Goal: Information Seeking & Learning: Learn about a topic

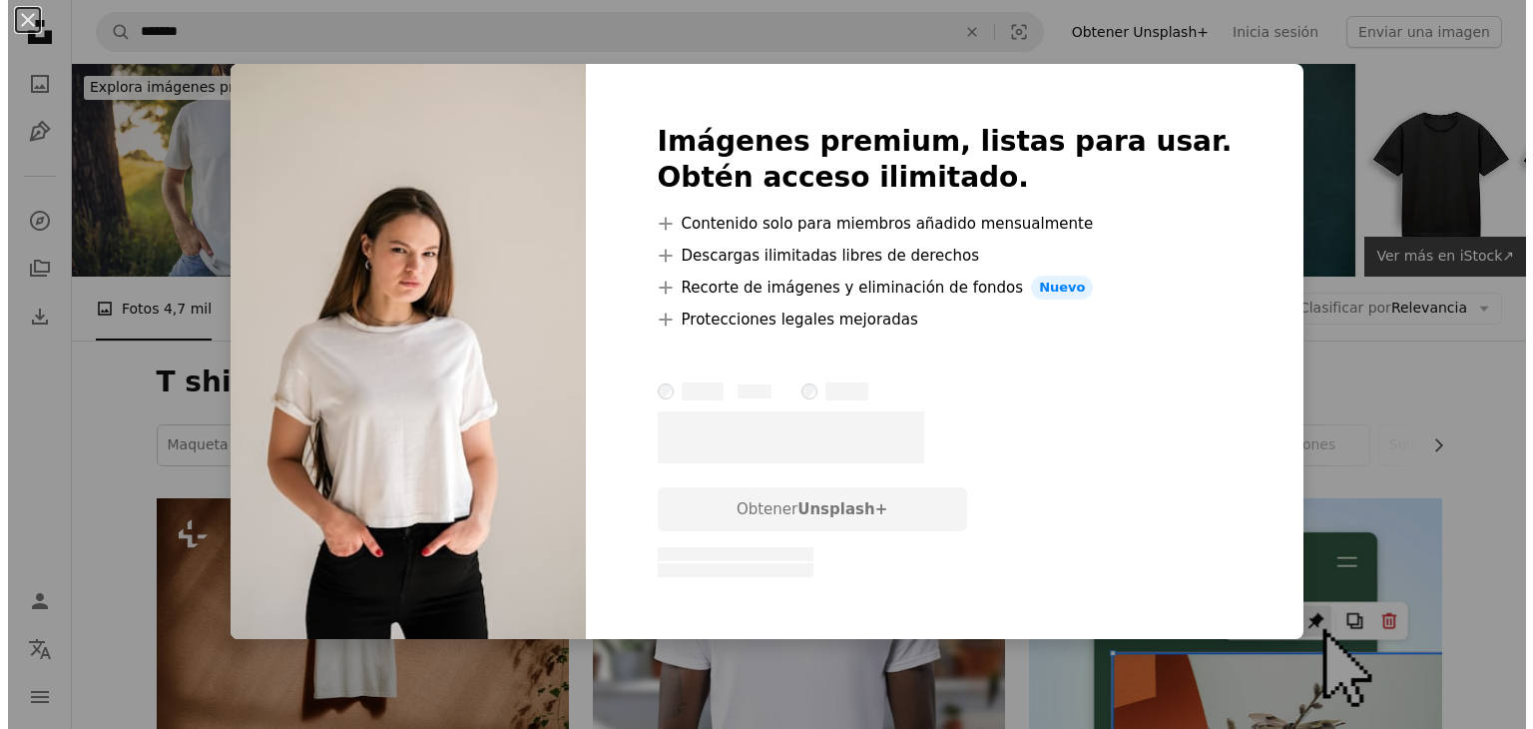
scroll to position [2396, 0]
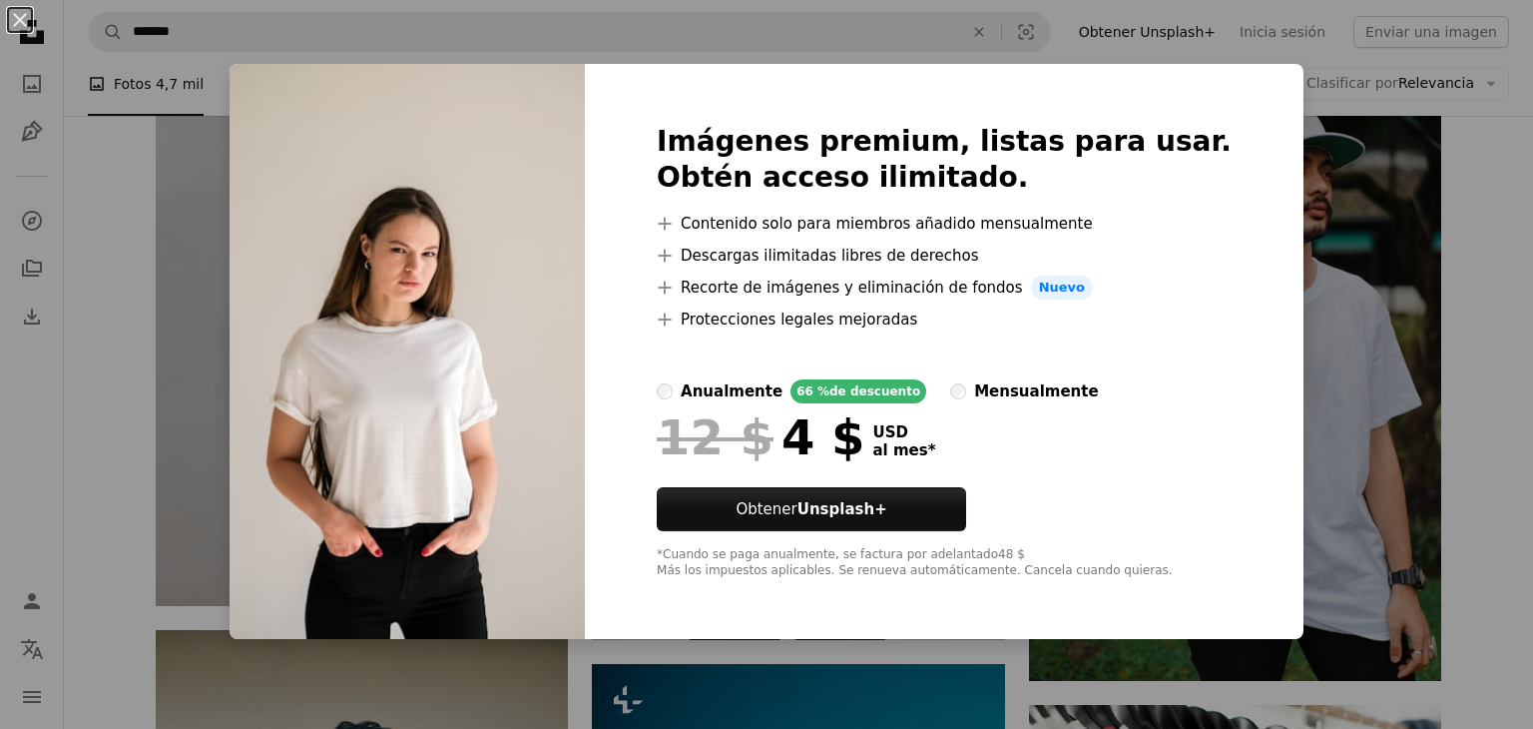
click at [1462, 510] on div "An X shape Imágenes premium, listas para usar. Obtén acceso ilimitado. A plus s…" at bounding box center [766, 364] width 1533 height 729
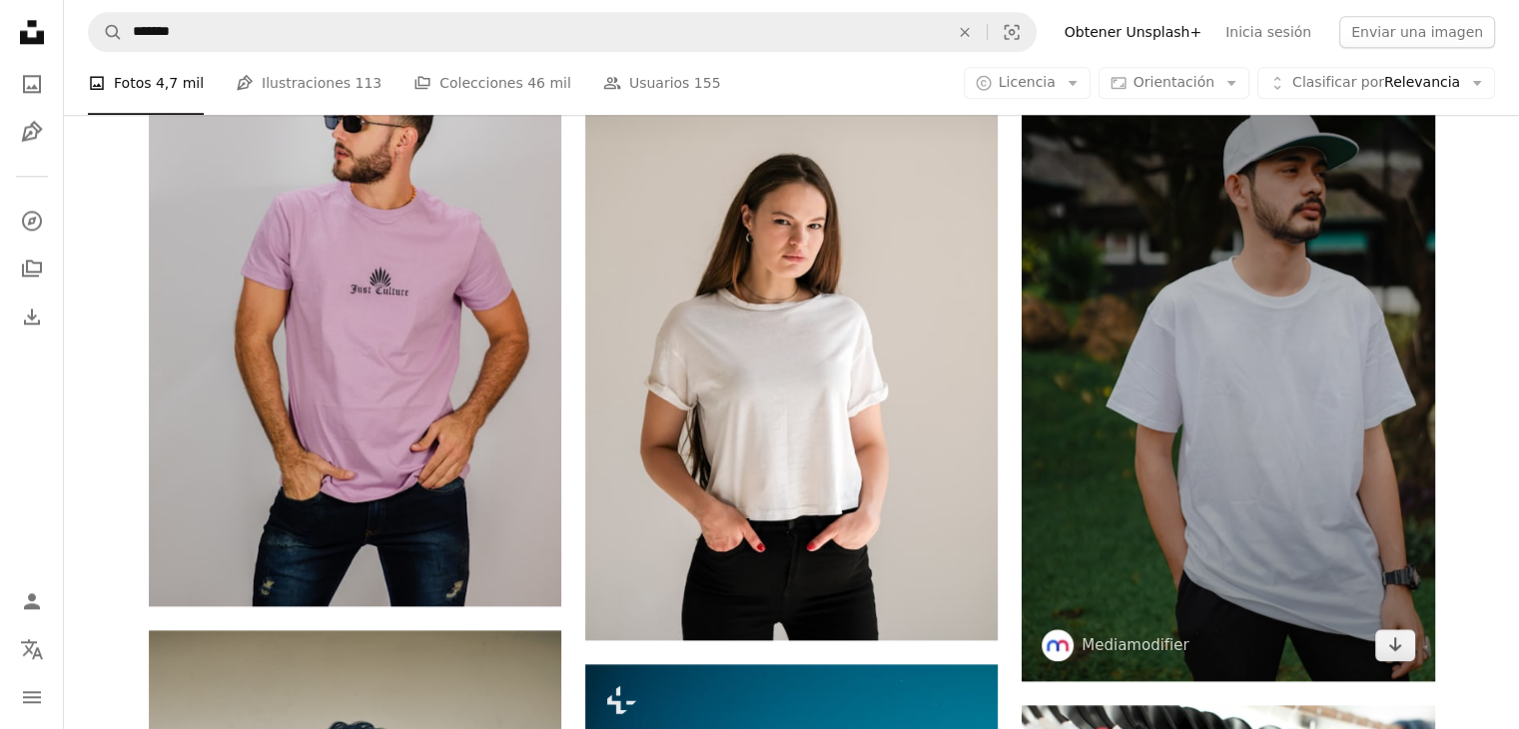
click at [1346, 500] on img at bounding box center [1227, 371] width 412 height 619
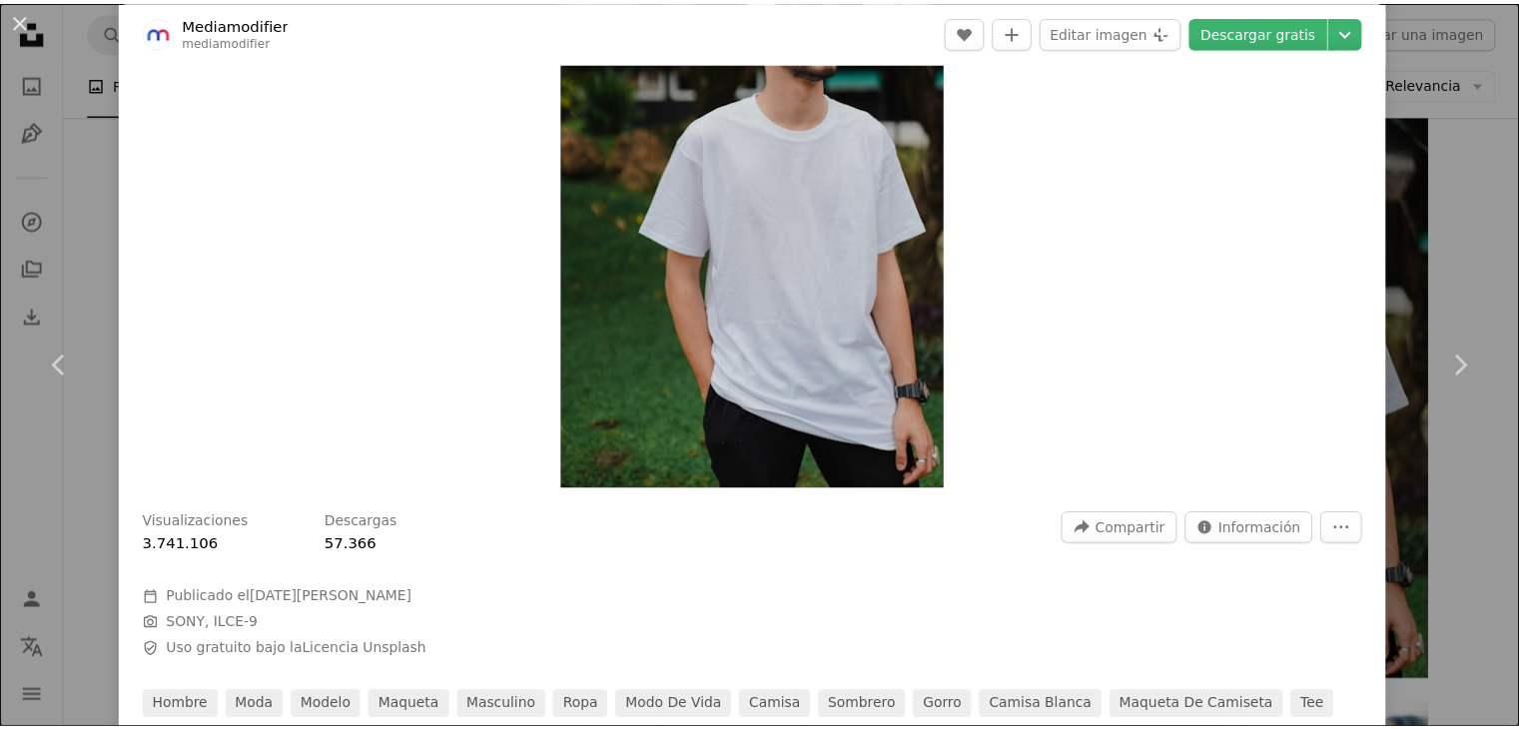
scroll to position [200, 0]
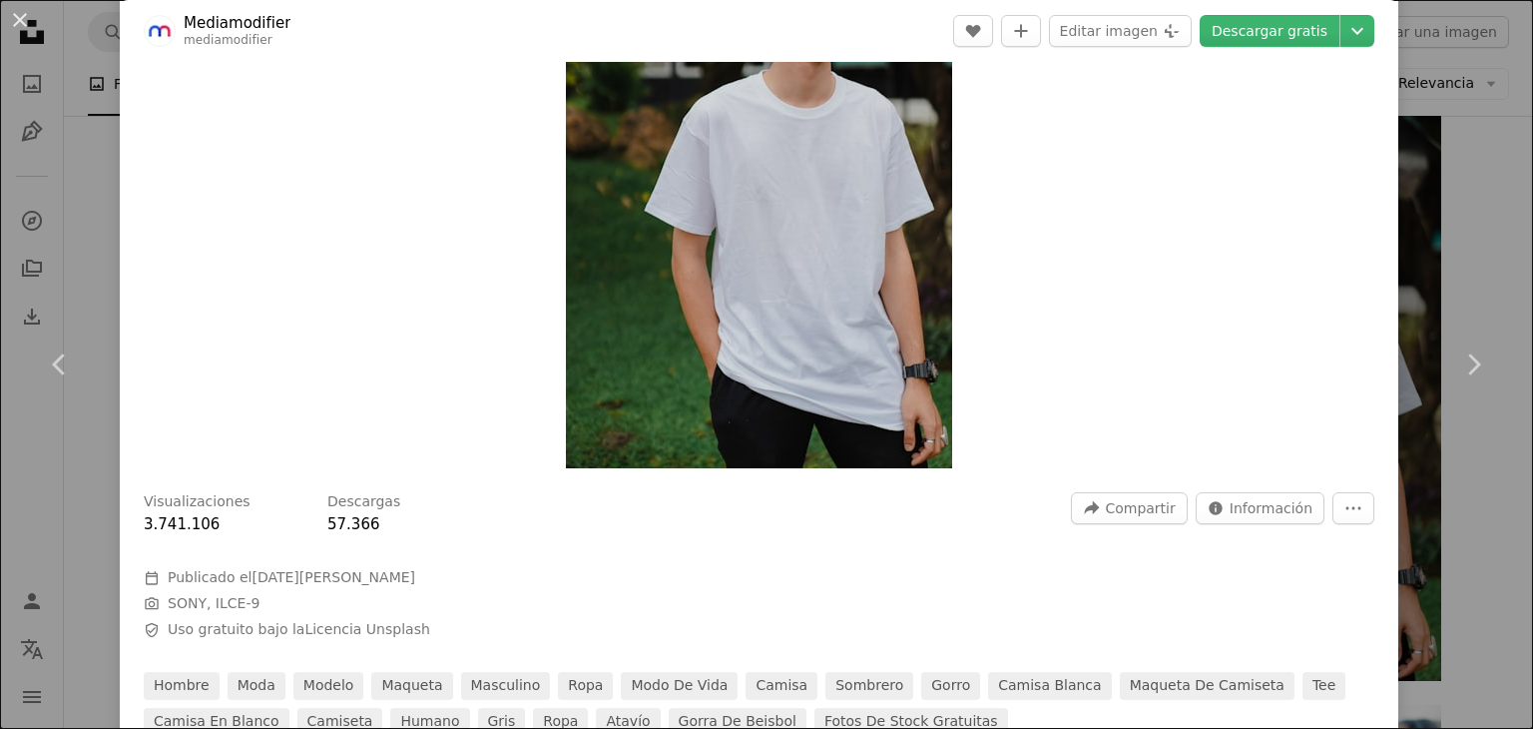
click at [1457, 504] on div "An X shape Chevron left Chevron right Mediamodifier mediamodifier A heart A plu…" at bounding box center [766, 364] width 1533 height 729
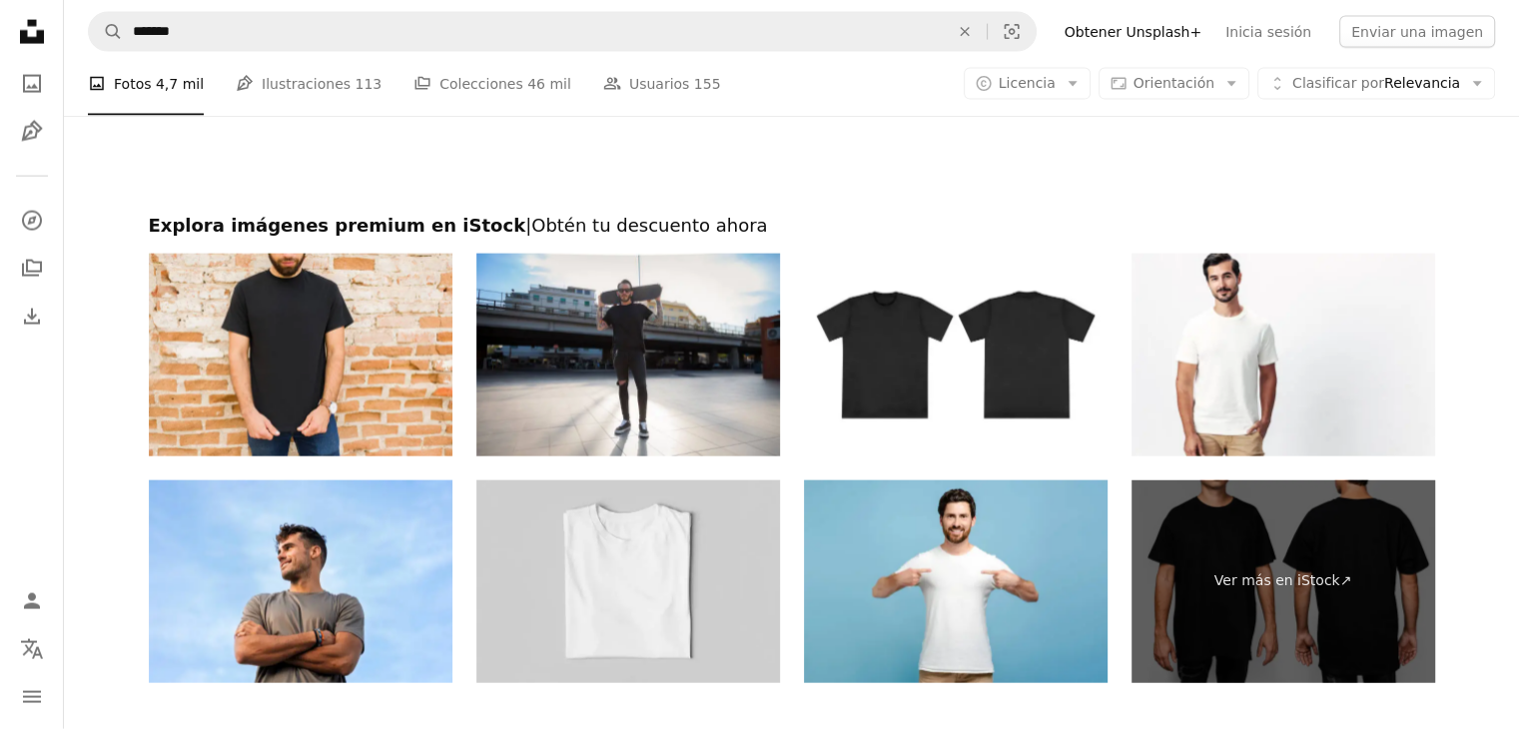
scroll to position [4592, 0]
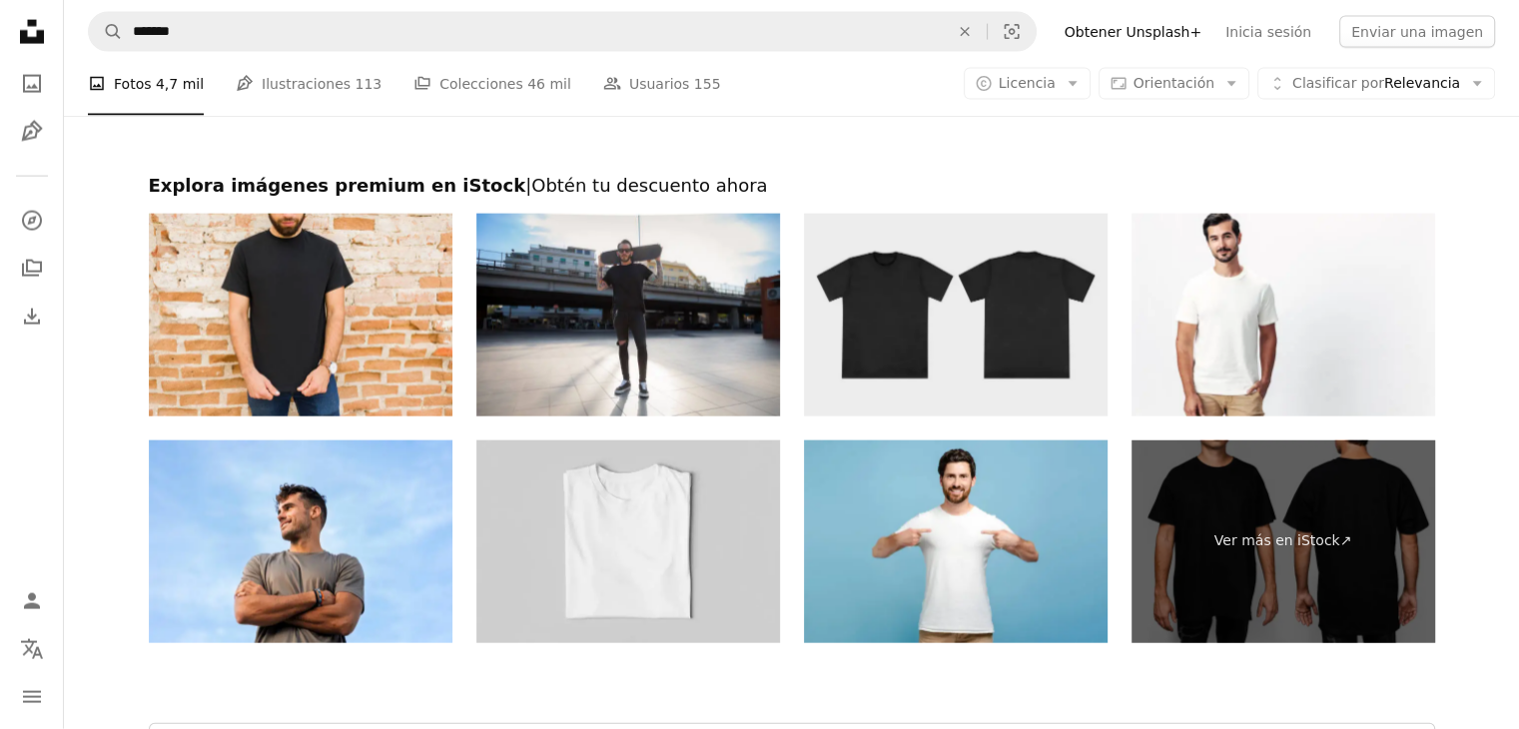
click at [996, 357] on img at bounding box center [956, 315] width 304 height 203
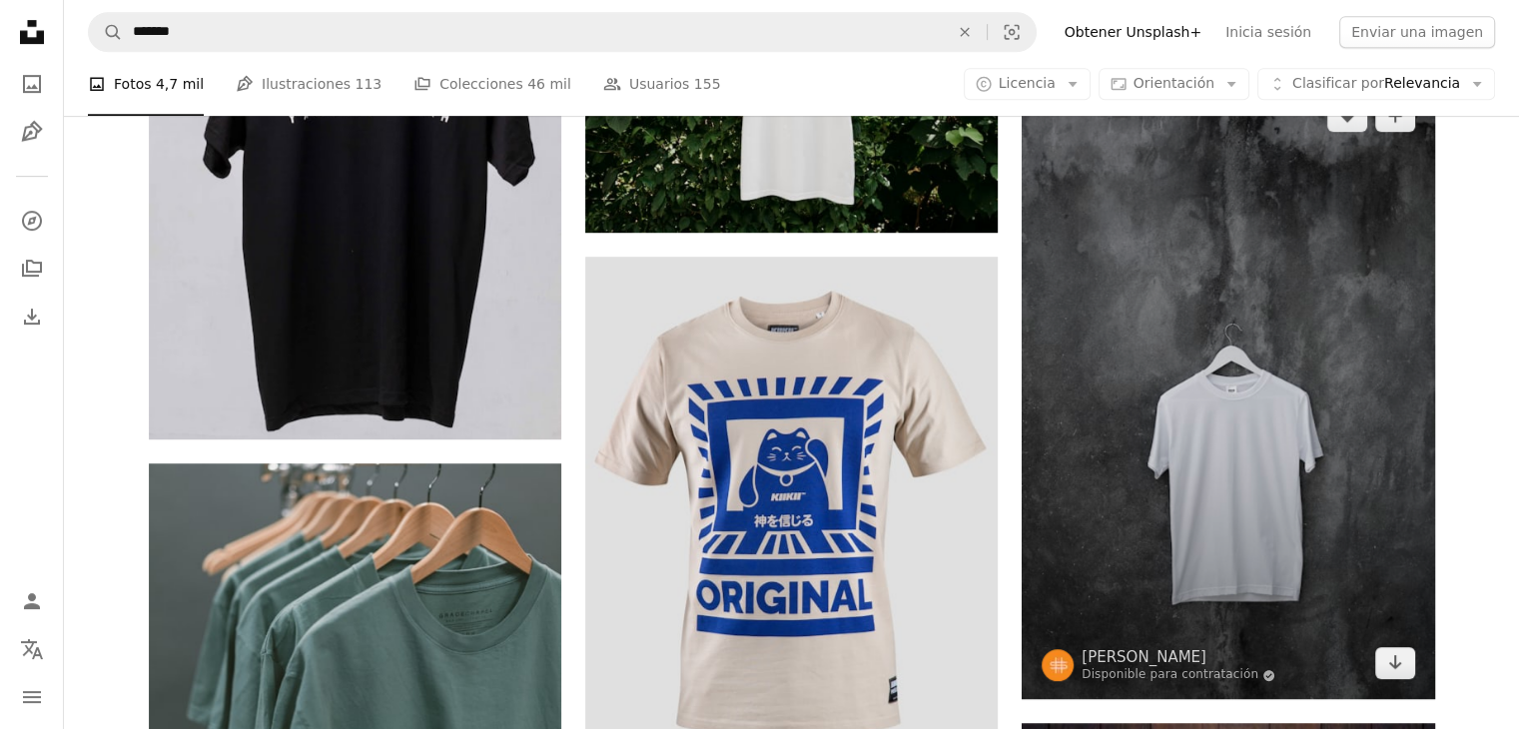
scroll to position [986, 0]
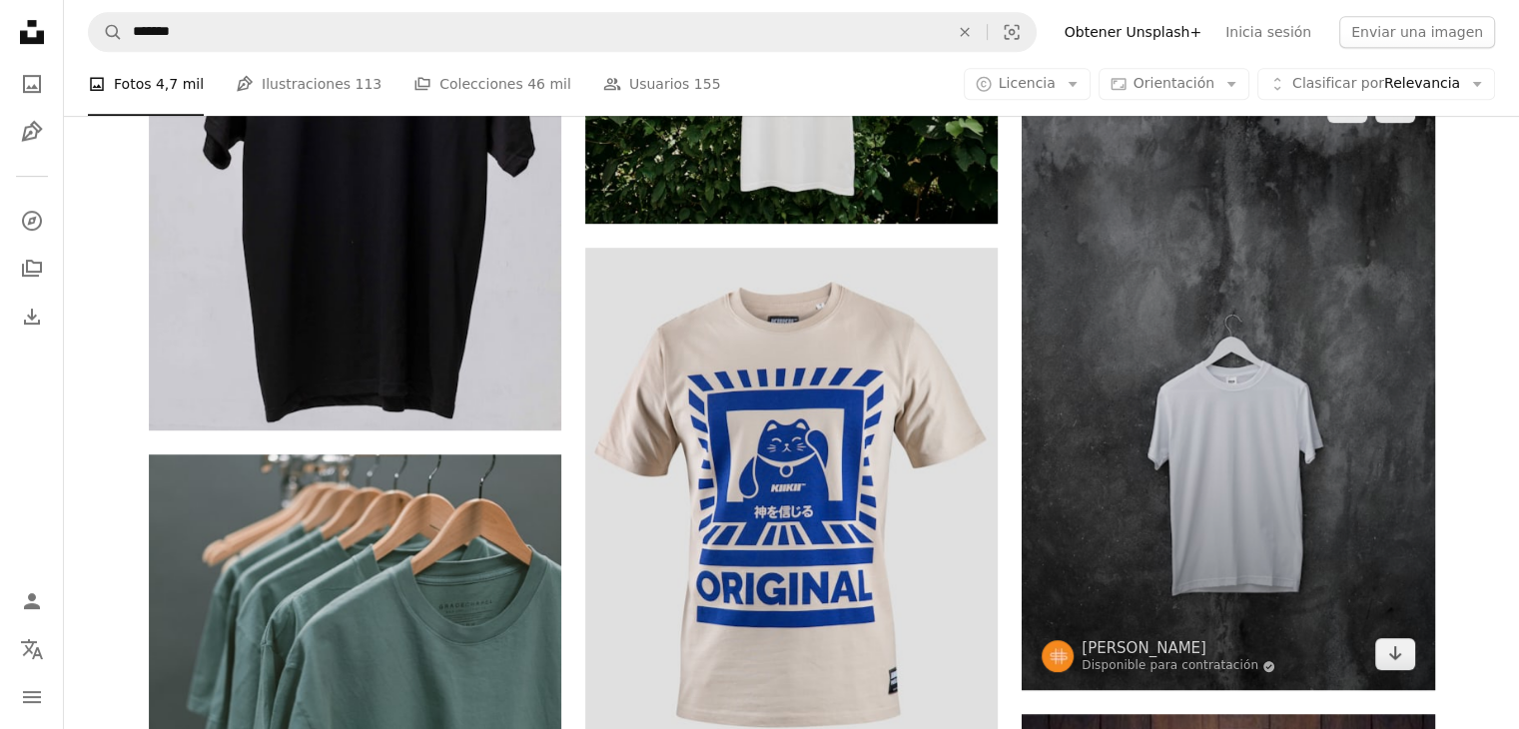
click at [1186, 473] on img at bounding box center [1227, 380] width 412 height 619
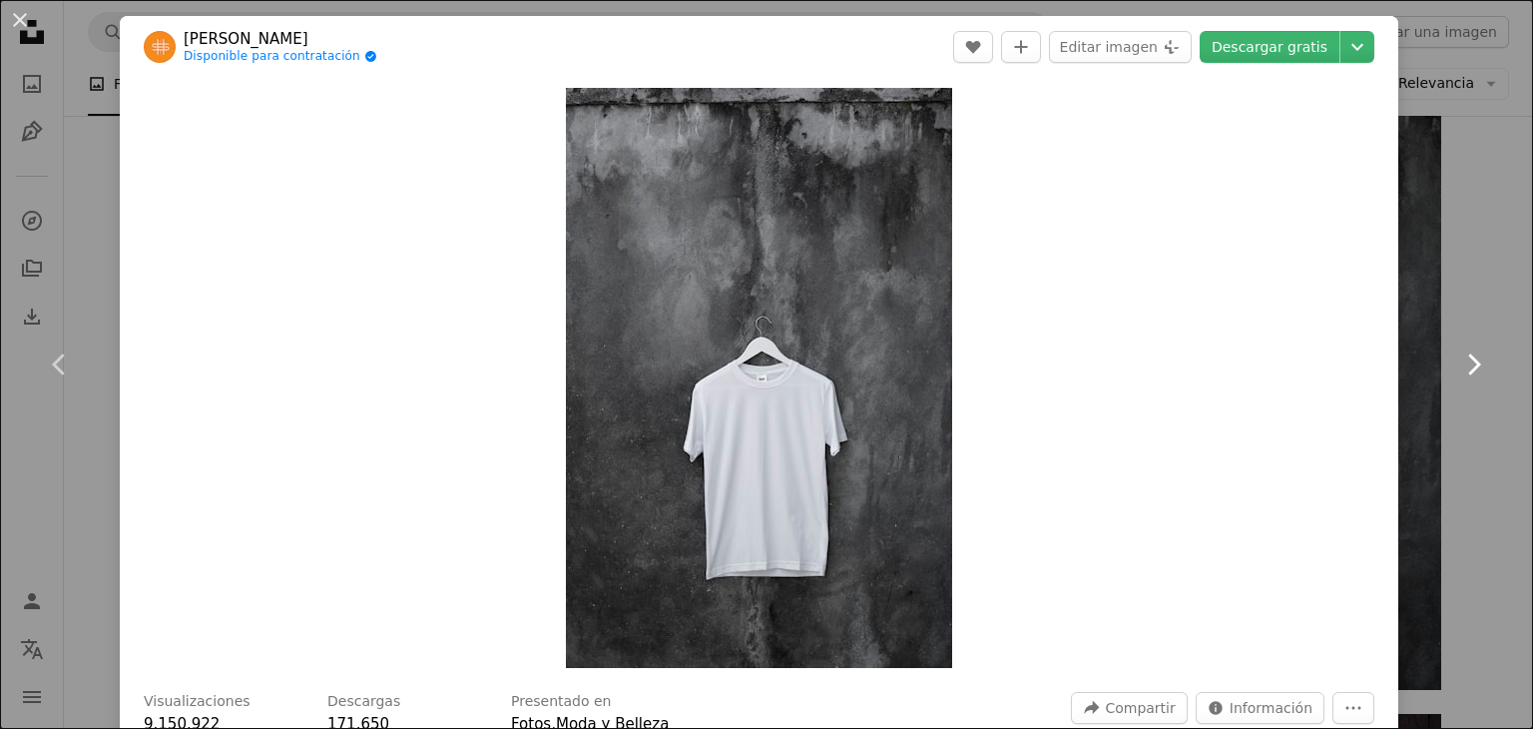
click at [1489, 428] on link "Chevron right" at bounding box center [1474, 365] width 120 height 192
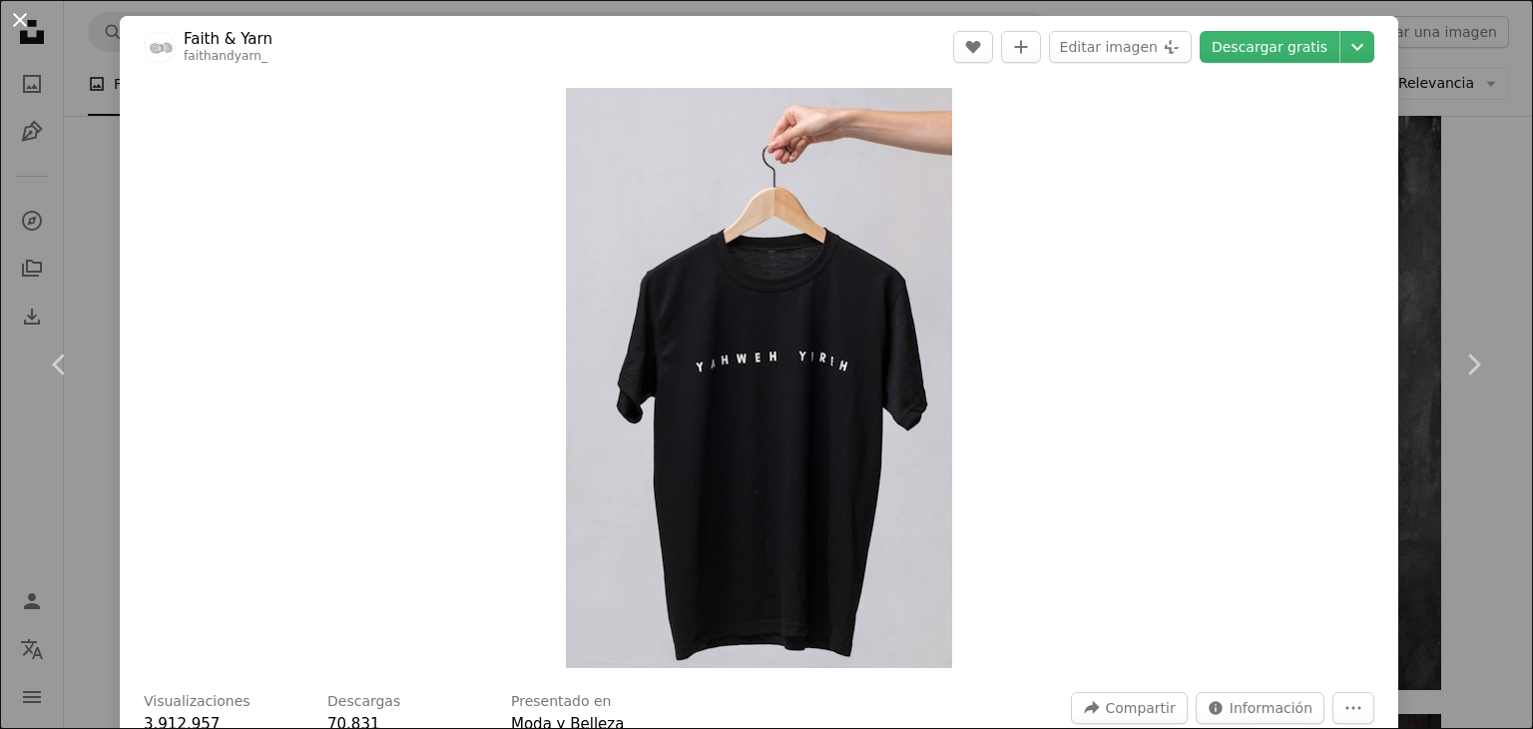
click at [25, 20] on button "An X shape" at bounding box center [20, 20] width 24 height 24
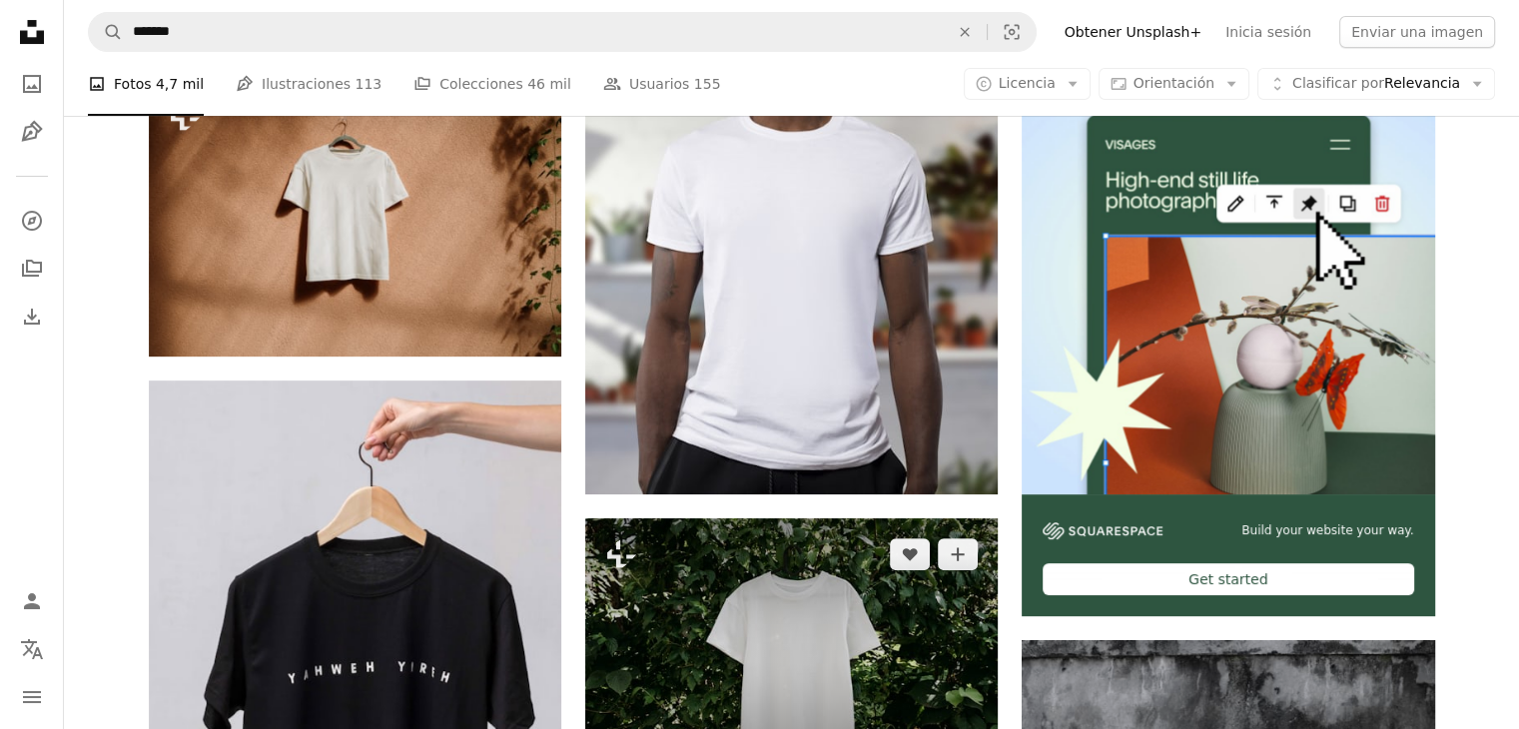
scroll to position [487, 0]
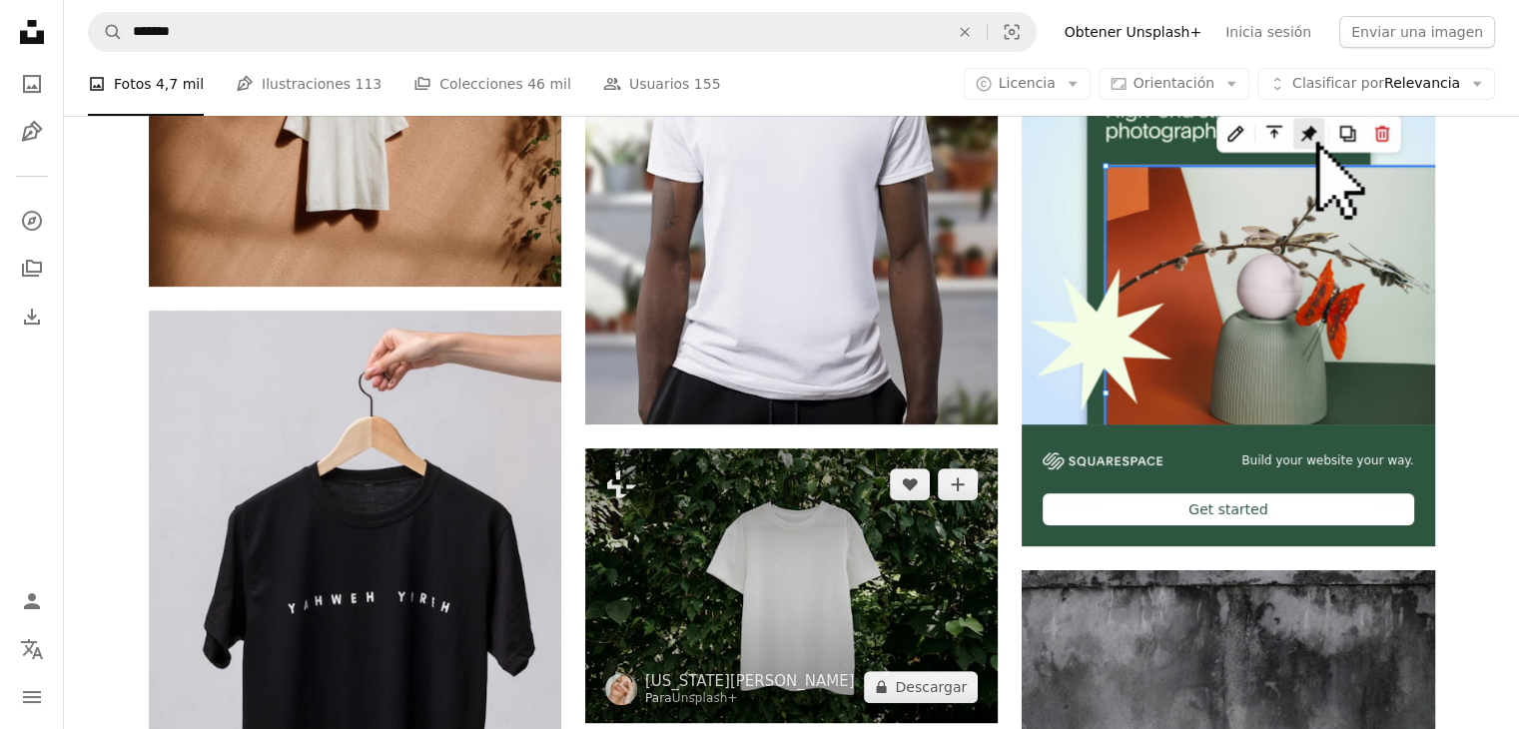
click at [720, 656] on img at bounding box center [791, 585] width 412 height 275
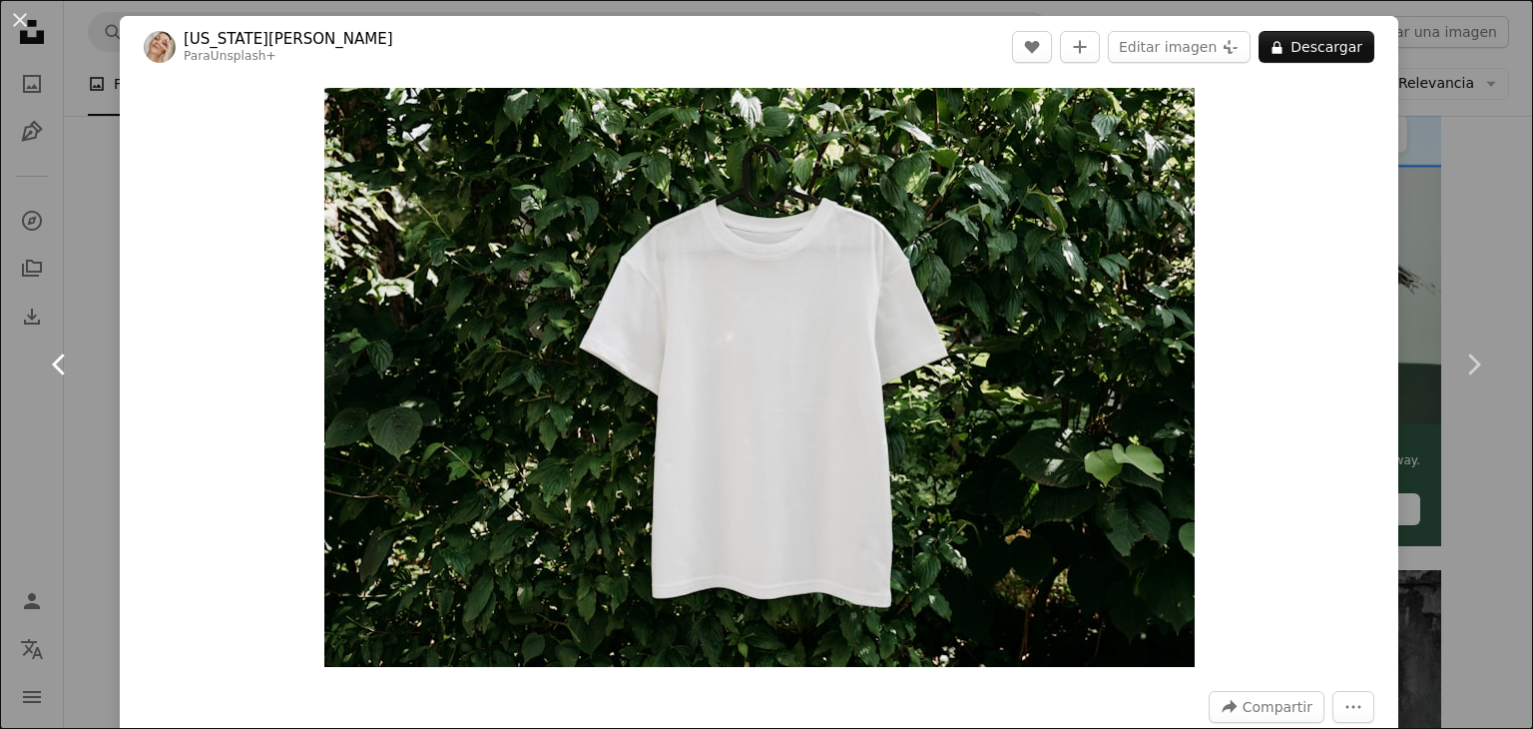
click at [76, 356] on link "Chevron left" at bounding box center [60, 365] width 120 height 192
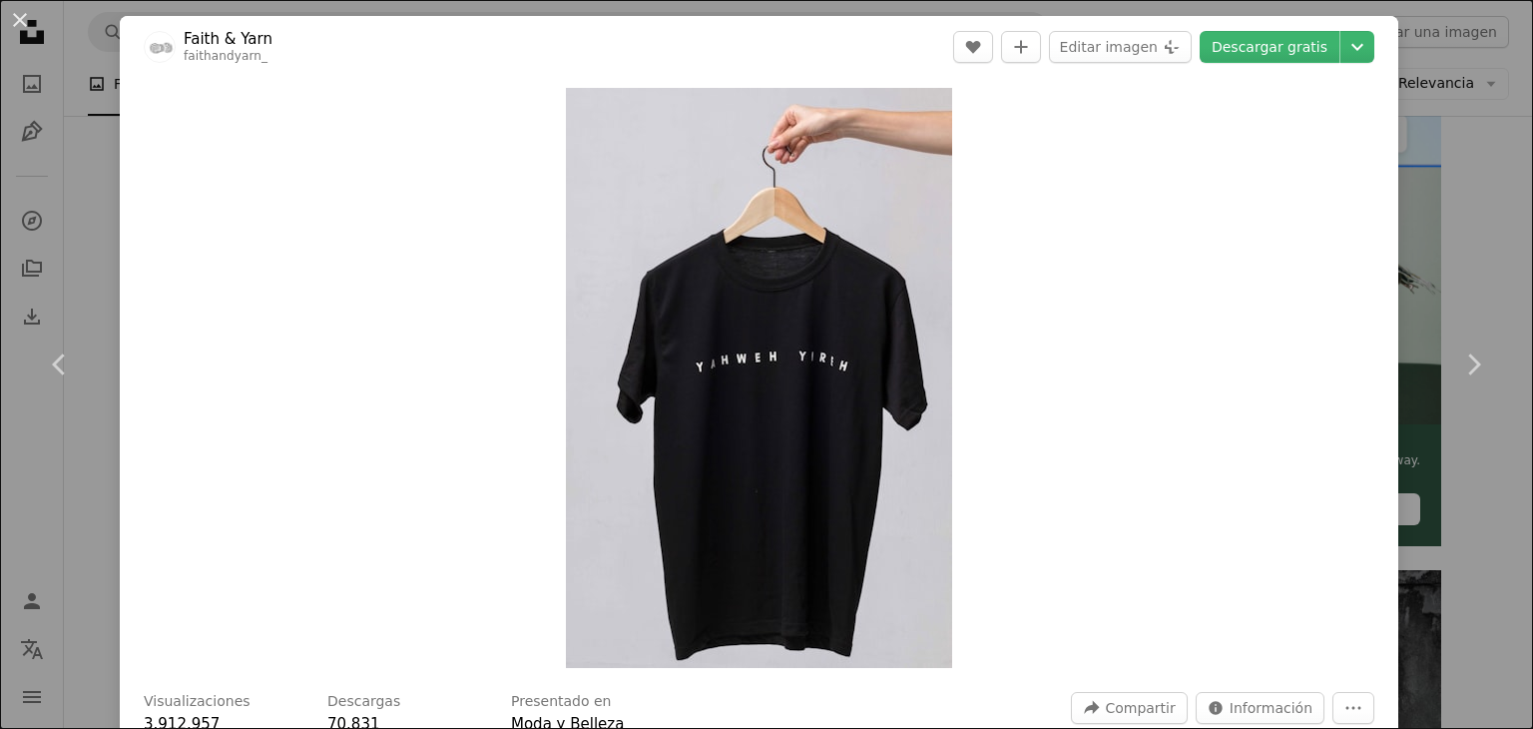
drag, startPoint x: 49, startPoint y: 152, endPoint x: 45, endPoint y: 106, distance: 46.1
click at [49, 152] on div "An X shape Chevron left Chevron right Faith & Yarn faithandyarn_ A heart A plus…" at bounding box center [766, 364] width 1533 height 729
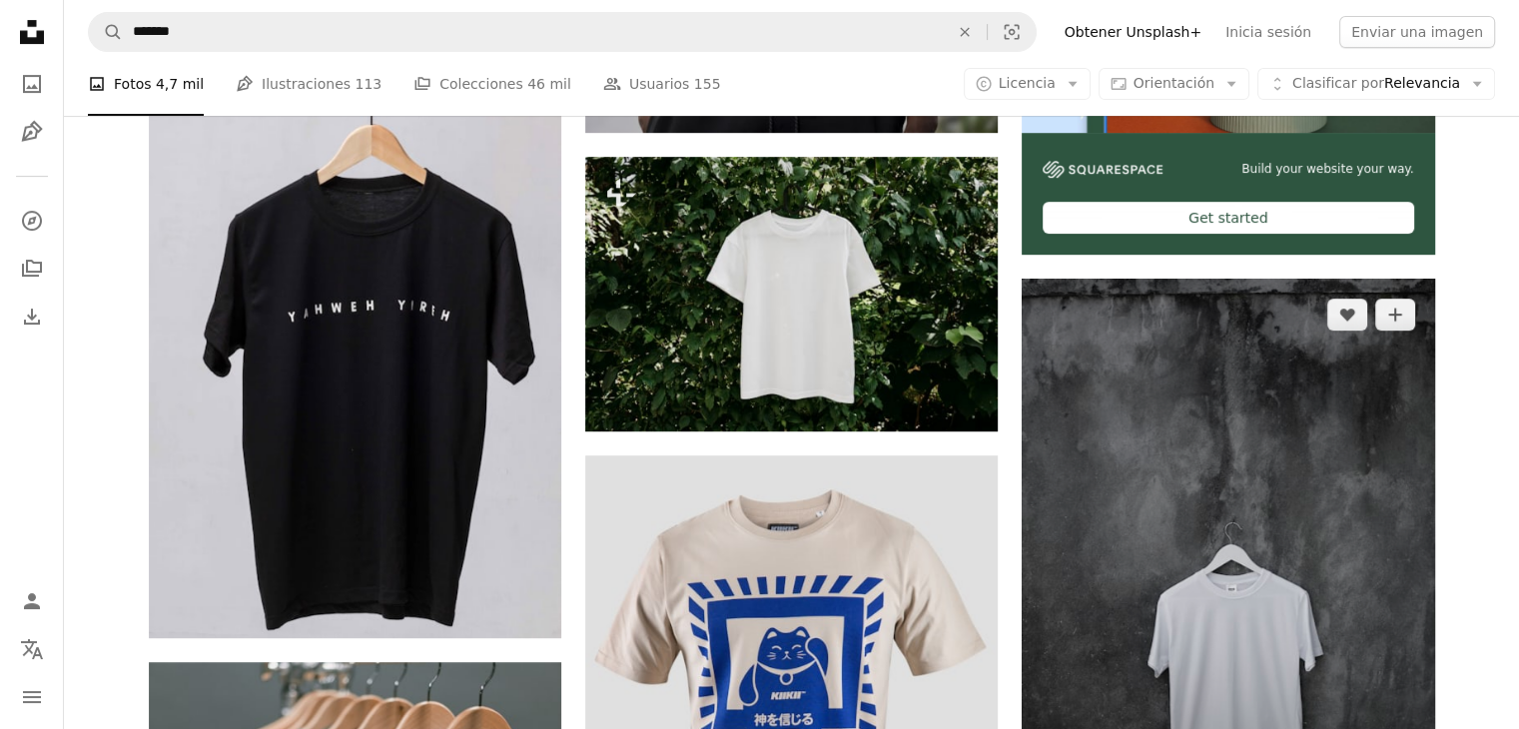
scroll to position [787, 0]
